Goal: Task Accomplishment & Management: Use online tool/utility

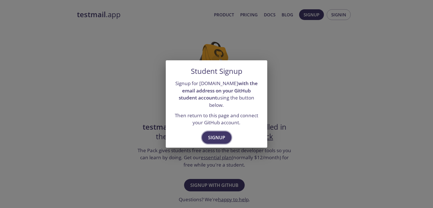
click at [219, 137] on span "Signup" at bounding box center [216, 138] width 17 height 8
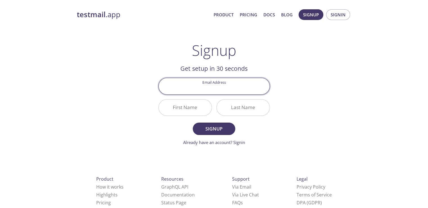
click at [223, 90] on input "Email Address" at bounding box center [214, 86] width 111 height 16
click at [301, 90] on div "testmail .app Product Pricing Docs Blog Signup Signin Signup Get setup in 30 se…" at bounding box center [214, 135] width 288 height 259
click at [215, 86] on input "Email Address" at bounding box center [214, 86] width 111 height 16
paste input "[PERSON_NAME][EMAIL_ADDRESS][DOMAIN_NAME]"
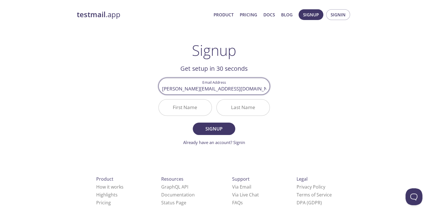
type input "[PERSON_NAME][EMAIL_ADDRESS][DOMAIN_NAME]"
click at [177, 111] on input "First Name" at bounding box center [185, 107] width 53 height 16
drag, startPoint x: 176, startPoint y: 87, endPoint x: 207, endPoint y: 89, distance: 31.6
click at [207, 89] on input "[PERSON_NAME][EMAIL_ADDRESS][DOMAIN_NAME]" at bounding box center [214, 86] width 111 height 16
click at [194, 110] on input "First Name" at bounding box center [185, 107] width 53 height 16
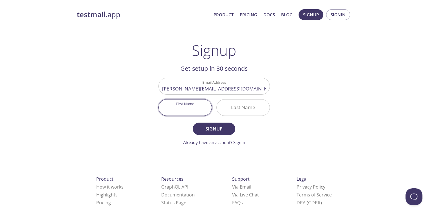
paste input "Sabrina.khan"
drag, startPoint x: 203, startPoint y: 110, endPoint x: 189, endPoint y: 108, distance: 14.2
click at [189, 108] on input "Sabrina.khan" at bounding box center [185, 107] width 53 height 16
type input "[PERSON_NAME]"
click at [248, 108] on input "Last Name" at bounding box center [243, 107] width 53 height 16
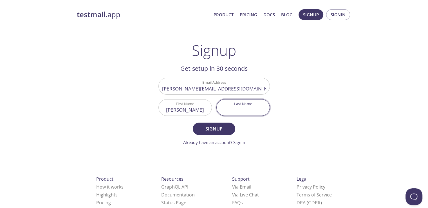
paste input "khan"
type input "khan"
click at [226, 130] on span "Signup" at bounding box center [214, 129] width 30 height 8
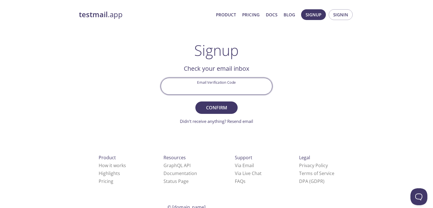
click at [250, 86] on input "Email Verification Code" at bounding box center [216, 86] width 111 height 16
paste input "JQFDQJ5"
type input "JQFDQJ5"
click at [220, 107] on span "Confirm" at bounding box center [216, 108] width 30 height 8
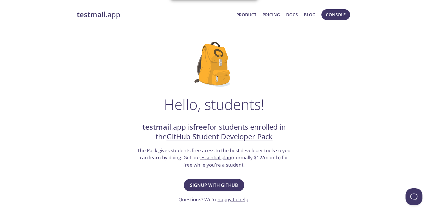
scroll to position [85, 0]
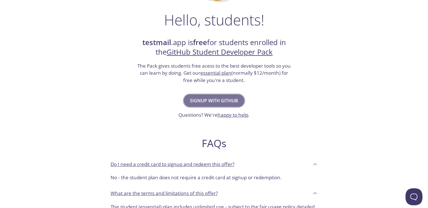
click at [220, 101] on span "Signup with GitHub" at bounding box center [214, 101] width 48 height 8
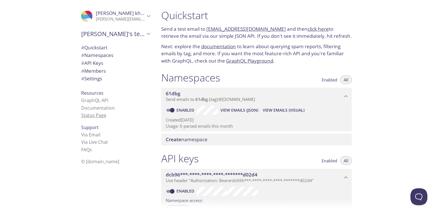
click at [85, 118] on link "Status Page" at bounding box center [93, 115] width 25 height 6
click at [86, 49] on span "# Quickstart" at bounding box center [94, 47] width 26 height 6
click at [293, 110] on span "View Emails (Visual)" at bounding box center [284, 110] width 42 height 7
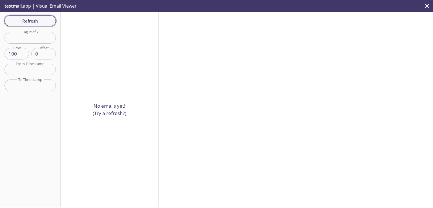
click at [36, 21] on span "Refresh" at bounding box center [30, 20] width 42 height 7
click at [32, 37] on input "text" at bounding box center [30, 38] width 51 height 12
click at [92, 32] on div "No emails yet! (Try a refresh?)" at bounding box center [110, 109] width 98 height 195
click at [25, 5] on p "testmail .app | Visual Email Viewer" at bounding box center [40, 6] width 80 height 12
click at [34, 20] on span "Refresh" at bounding box center [30, 20] width 42 height 7
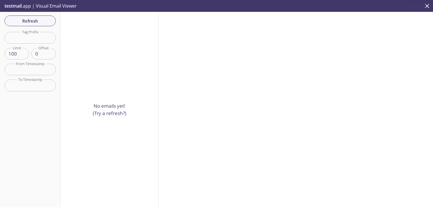
click at [49, 7] on p "testmail .app | Visual Email Viewer" at bounding box center [40, 6] width 80 height 12
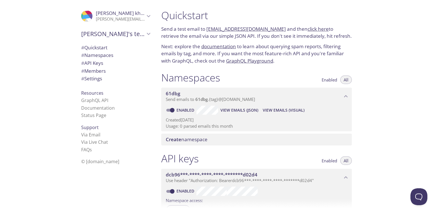
click at [220, 102] on span "Send emails to 61dbg . {tag} @[DOMAIN_NAME]" at bounding box center [210, 99] width 89 height 6
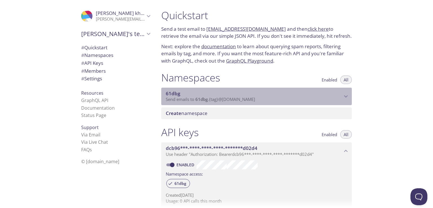
click at [220, 102] on span "Send emails to 61dbg . {tag} @[DOMAIN_NAME]" at bounding box center [210, 99] width 89 height 6
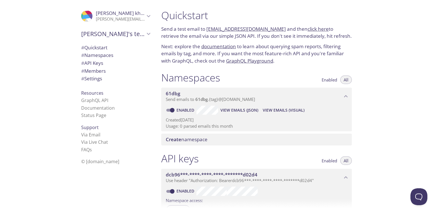
click at [95, 72] on span "# Members" at bounding box center [93, 71] width 25 height 6
click at [92, 70] on span "# Members" at bounding box center [93, 71] width 25 height 6
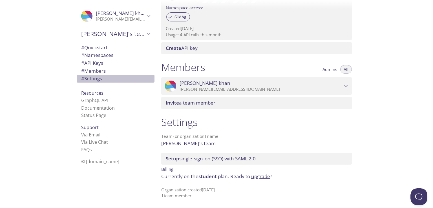
click at [92, 80] on span "# Settings" at bounding box center [91, 78] width 21 height 6
click at [103, 46] on span "# Quickstart" at bounding box center [94, 47] width 26 height 6
